Goal: Use online tool/utility: Utilize a website feature to perform a specific function

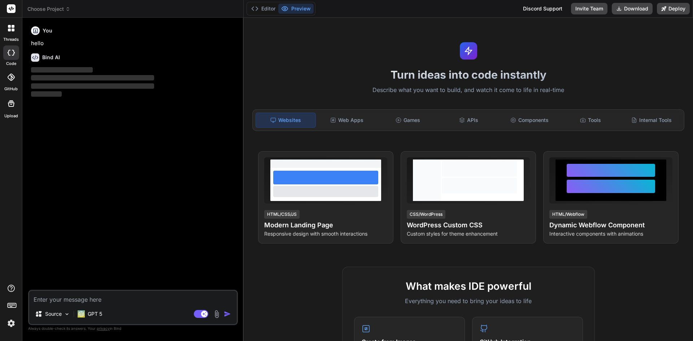
click at [10, 325] on img at bounding box center [11, 323] width 12 height 12
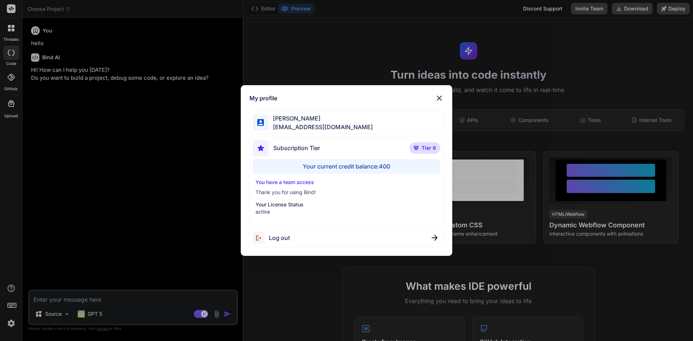
click at [441, 94] on img at bounding box center [439, 98] width 9 height 9
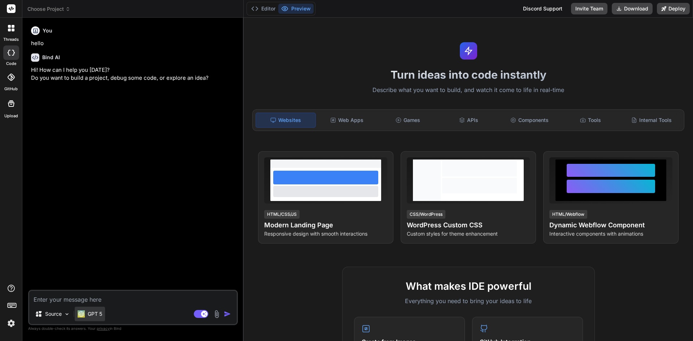
click at [90, 308] on div "GPT 5" at bounding box center [90, 314] width 30 height 14
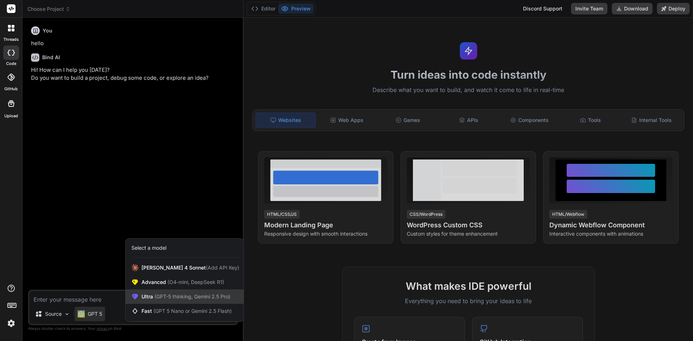
click at [144, 301] on div "Ultra (GPT-5 thinking, Gemini 2.5 Pro)" at bounding box center [185, 296] width 118 height 14
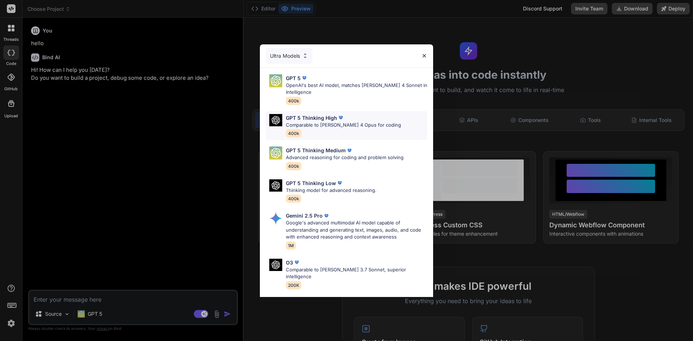
click at [314, 127] on p "Comparable to [PERSON_NAME] 4 Opus for coding" at bounding box center [343, 125] width 115 height 7
type textarea "x"
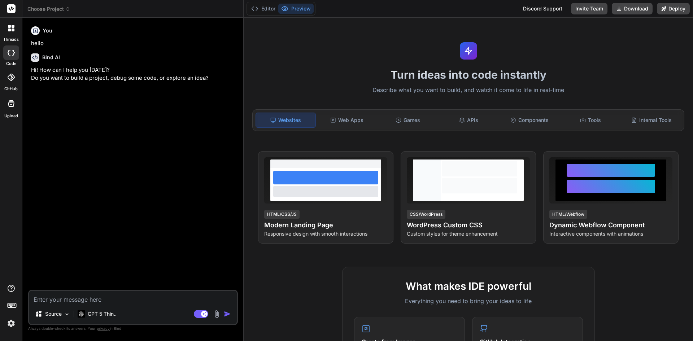
click at [157, 295] on textarea at bounding box center [133, 297] width 208 height 13
type textarea "I"
type textarea "x"
type textarea "I"
type textarea "x"
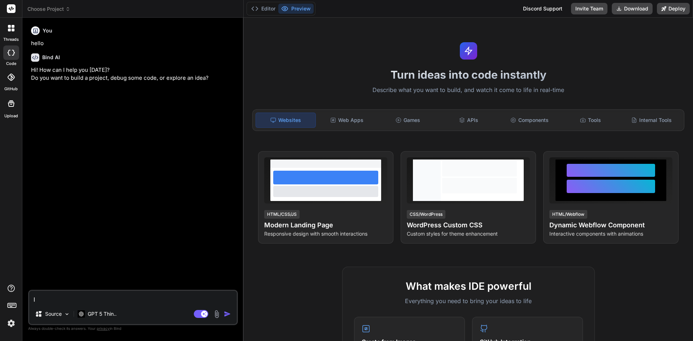
type textarea "I w"
type textarea "x"
type textarea "I wa"
type textarea "x"
type textarea "I wan"
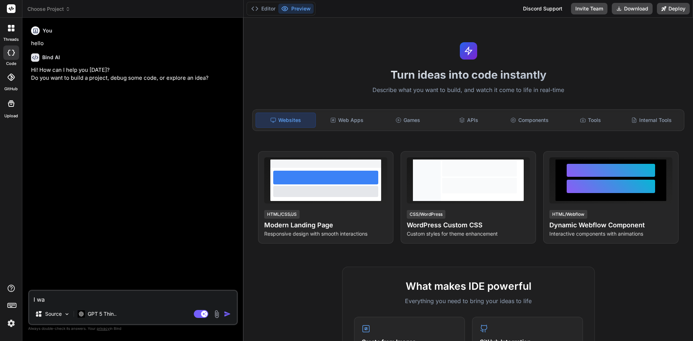
type textarea "x"
type textarea "I want"
type textarea "x"
type textarea "I want"
type textarea "x"
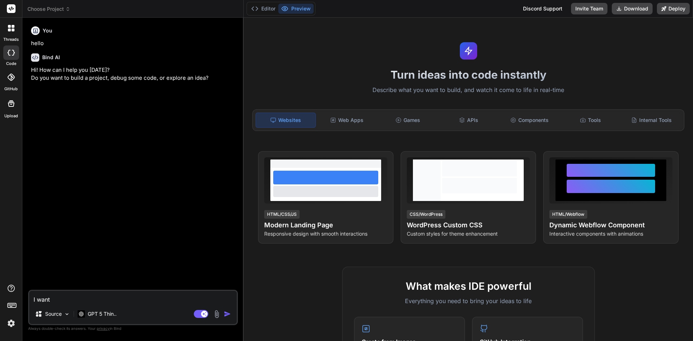
type textarea "I want t"
type textarea "x"
type textarea "I want to"
type textarea "x"
type textarea "I want to"
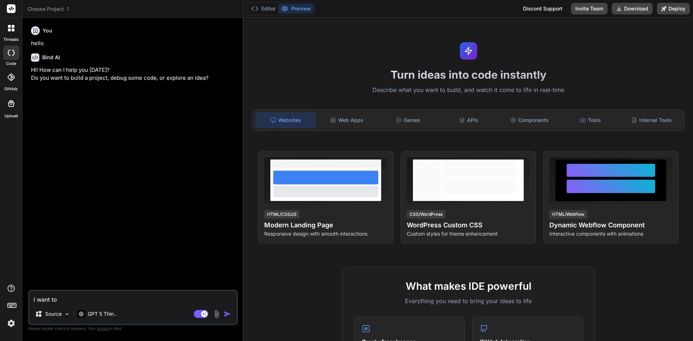
type textarea "x"
type textarea "I want to c"
type textarea "x"
type textarea "I want to cr"
type textarea "x"
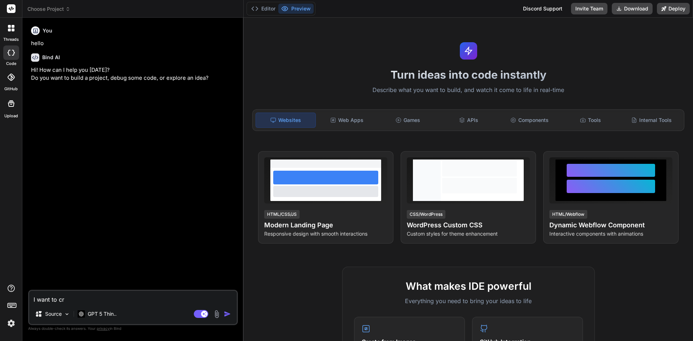
type textarea "I want to cre"
type textarea "x"
type textarea "I want to crea"
type textarea "x"
type textarea "I want to creat"
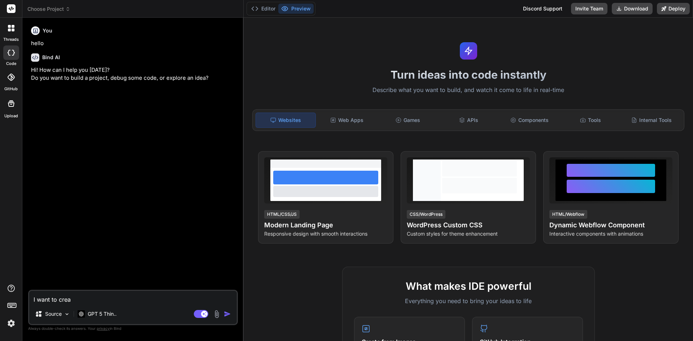
type textarea "x"
type textarea "I want to create"
type textarea "x"
type textarea "I want to create"
type textarea "x"
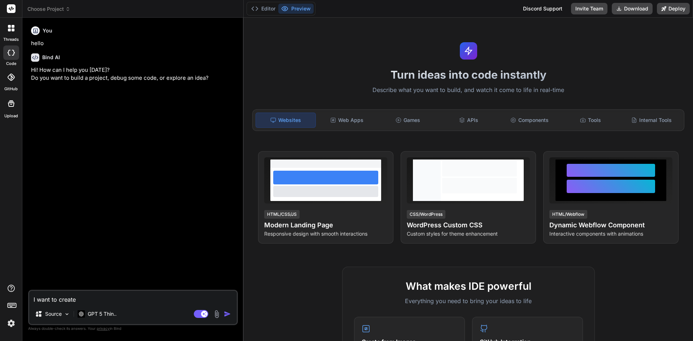
type textarea "I want to create a"
type textarea "x"
type textarea "I want to create an"
type textarea "x"
type textarea "I want to create an"
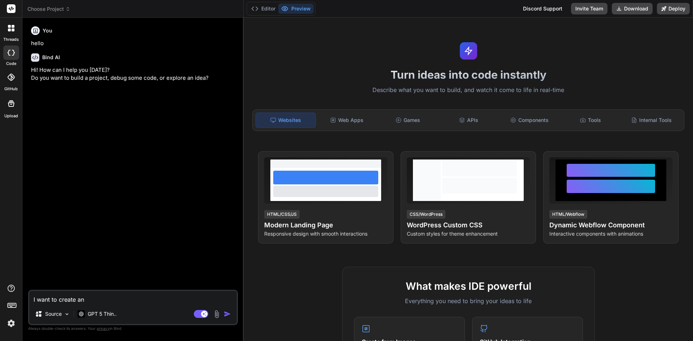
type textarea "x"
type textarea "I want to create an a"
type textarea "x"
type textarea "I want to create an am"
type textarea "x"
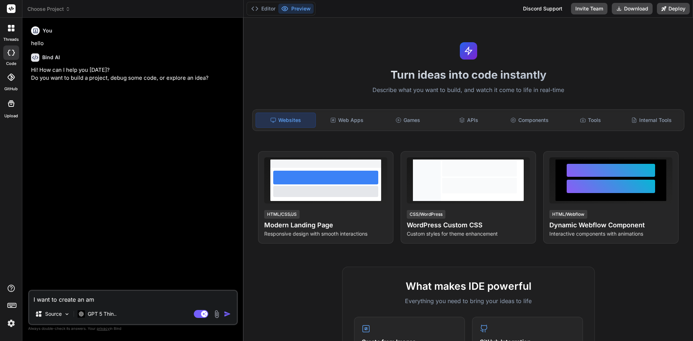
type textarea "I want to create an ama"
type textarea "x"
type textarea "I want to create an amaz"
type textarea "x"
type textarea "I want to create an amazo"
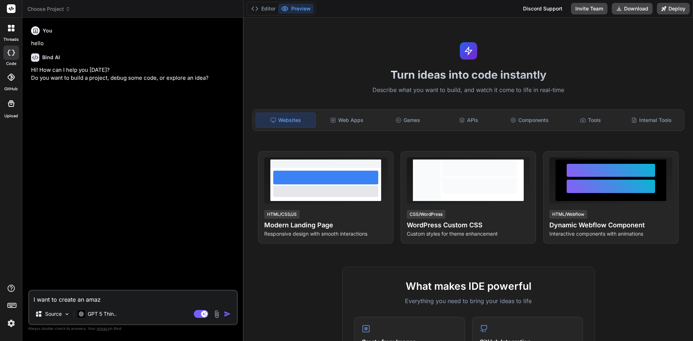
type textarea "x"
type textarea "I want to create an amazon"
type textarea "x"
type textarea "I want to create an amazon"
type textarea "x"
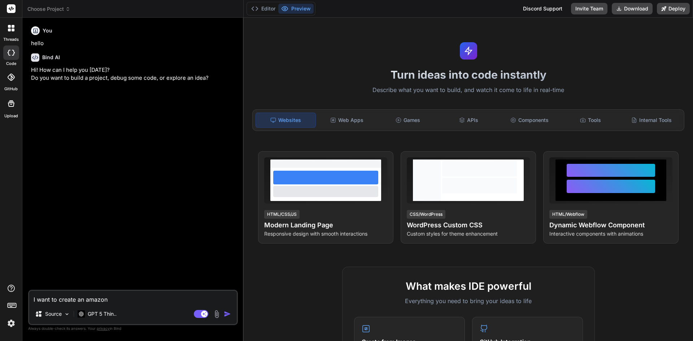
type textarea "I want to create an amazon p"
type textarea "x"
type textarea "I want to create an amazon pp"
type textarea "x"
type textarea "I want to create an amazon ppc"
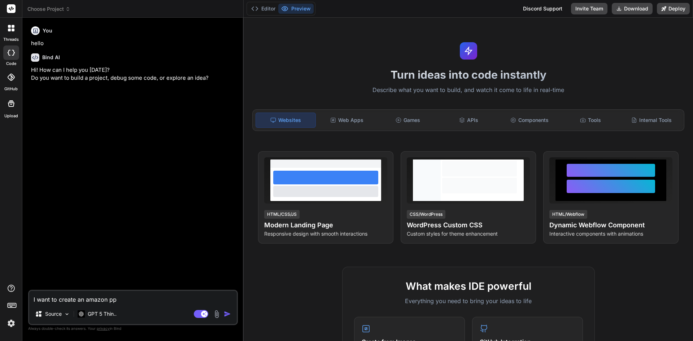
type textarea "x"
type textarea "I want to create an amazon ppc"
type textarea "x"
type textarea "I want to create an amazon ppc b"
type textarea "x"
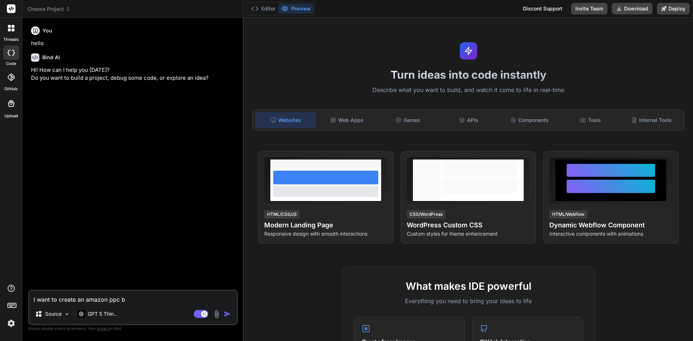
type textarea "I want to create an amazon ppc bu"
type textarea "x"
type textarea "I want to create an amazon ppc bul"
type textarea "x"
type textarea "I want to create an amazon ppc bulk"
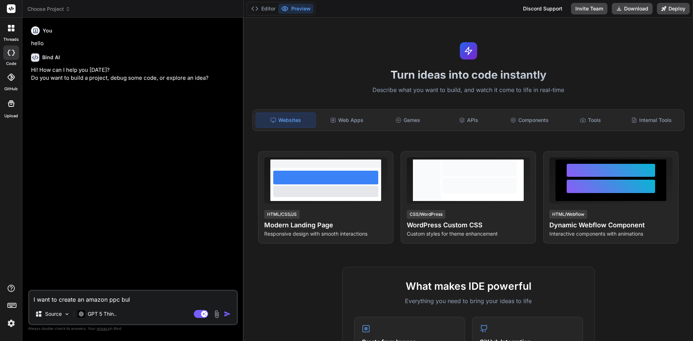
type textarea "x"
type textarea "I want to create an amazon ppc bulk"
type textarea "x"
type textarea "I want to create an amazon ppc bulk f"
type textarea "x"
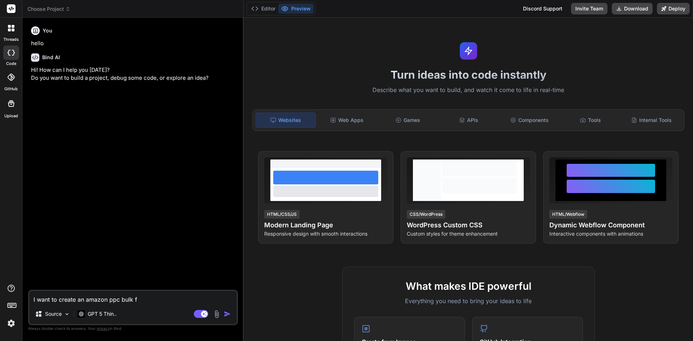
type textarea "I want to create an amazon ppc bulk fi"
type textarea "x"
type textarea "I want to create an amazon ppc bulk fil"
type textarea "x"
type textarea "I want to create an amazon ppc bulk file"
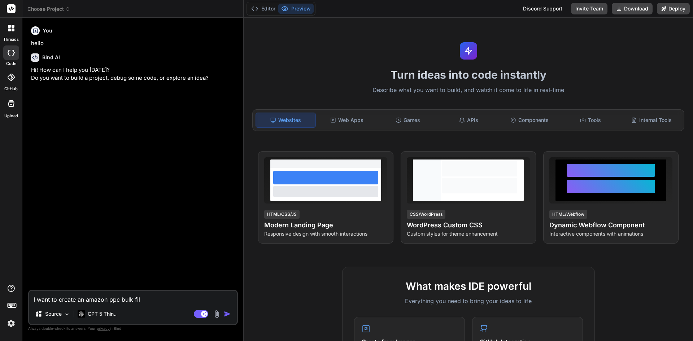
type textarea "x"
type textarea "I want to create an amazon ppc bulk file"
type textarea "x"
type textarea "I want to create an amazon ppc bulk file t"
type textarea "x"
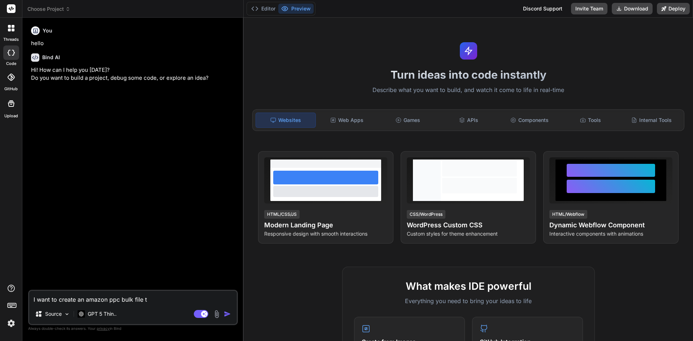
type textarea "I want to create an amazon ppc bulk file to"
type textarea "x"
type textarea "I want to create an amazon ppc bulk file too"
type textarea "x"
type textarea "I want to create an amazon ppc bulk file tool"
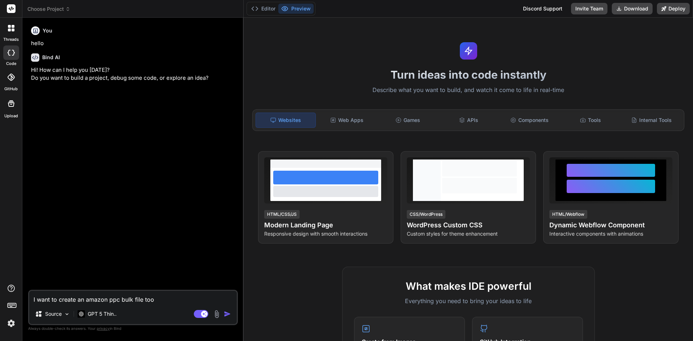
type textarea "x"
type textarea "I want to create an amazon ppc bulk file tool."
type textarea "x"
type textarea "I want to create an amazon ppc bulk file tool."
type textarea "x"
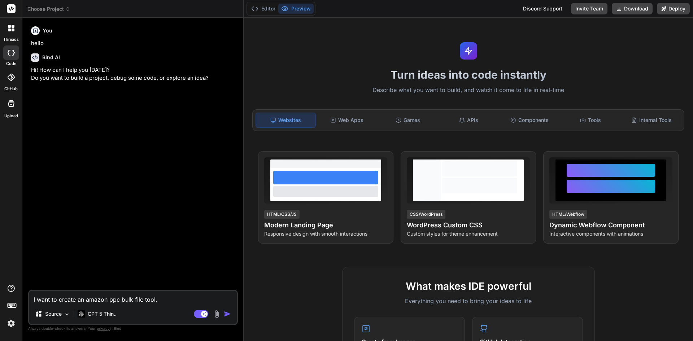
type textarea "I want to create an amazon ppc bulk file tool. u"
type textarea "x"
type textarea "I want to create an amazon ppc bulk file tool. us"
type textarea "x"
type textarea "I want to create an amazon ppc bulk file tool. use"
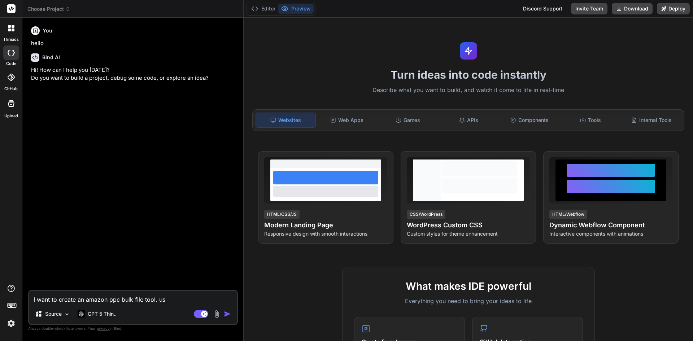
type textarea "x"
type textarea "I want to create an amazon ppc bulk file tool. user"
type textarea "x"
type textarea "I want to create an amazon ppc bulk file tool. users"
type textarea "x"
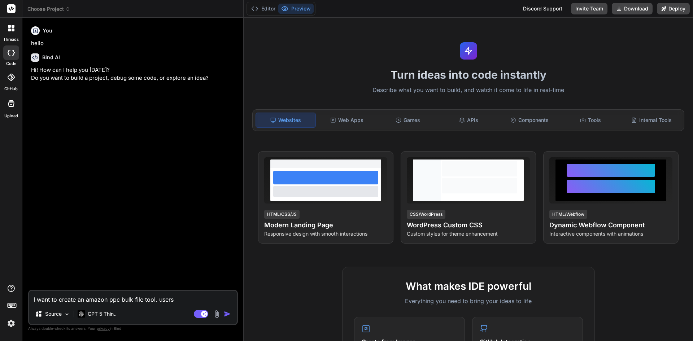
type textarea "I want to create an amazon ppc bulk file tool. users"
type textarea "x"
type textarea "I want to create an amazon ppc bulk file tool. users w"
type textarea "x"
type textarea "I want to create an amazon ppc bulk file tool. users wi"
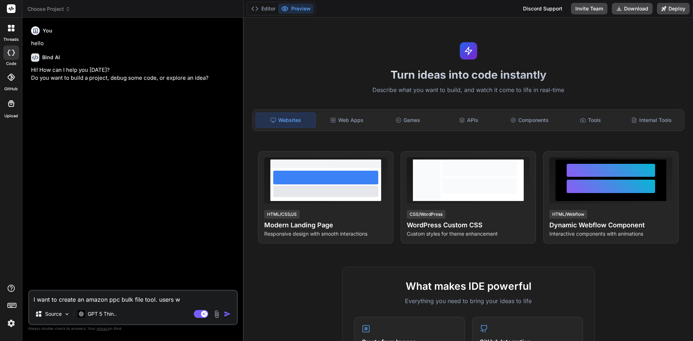
type textarea "x"
type textarea "I want to create an amazon ppc bulk file tool. users wil"
type textarea "x"
type textarea "I want to create an amazon ppc bulk file tool. users will"
type textarea "x"
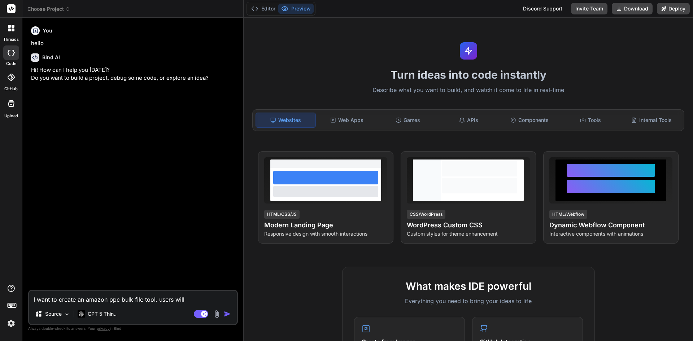
type textarea "x"
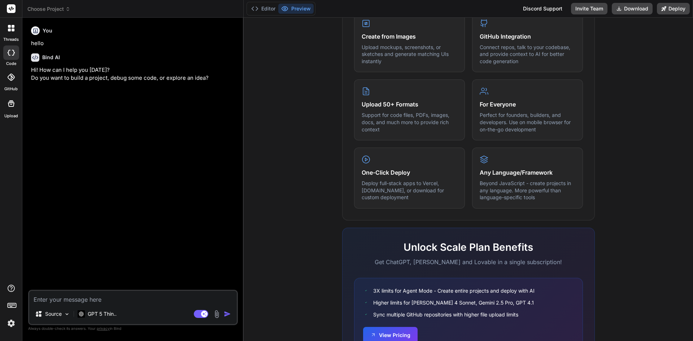
scroll to position [325, 0]
